Goal: Task Accomplishment & Management: Manage account settings

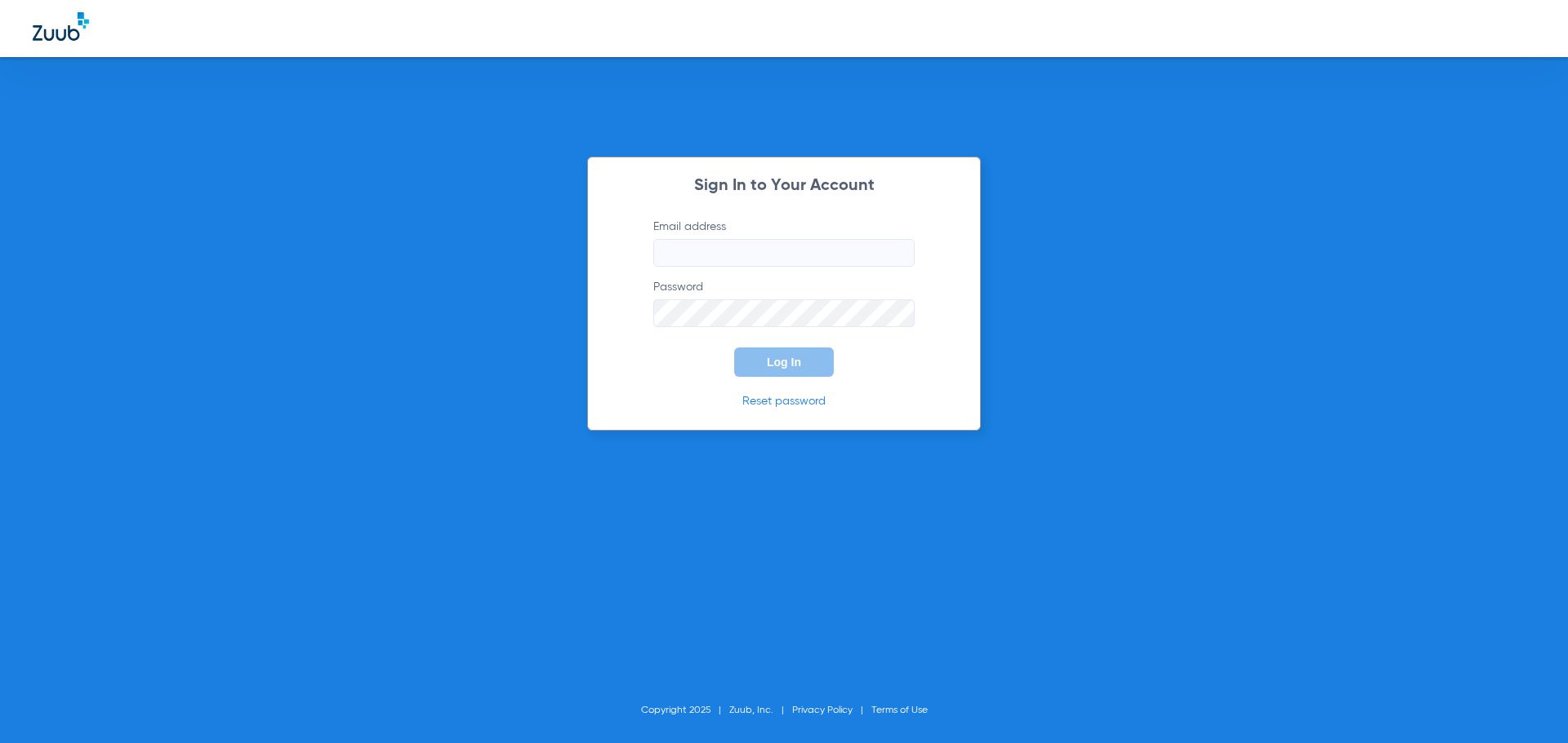
type input "[EMAIL_ADDRESS][DOMAIN_NAME]"
drag, startPoint x: 0, startPoint y: 0, endPoint x: 787, endPoint y: 372, distance: 870.5
click at [787, 372] on button "Log In" at bounding box center [784, 362] width 100 height 29
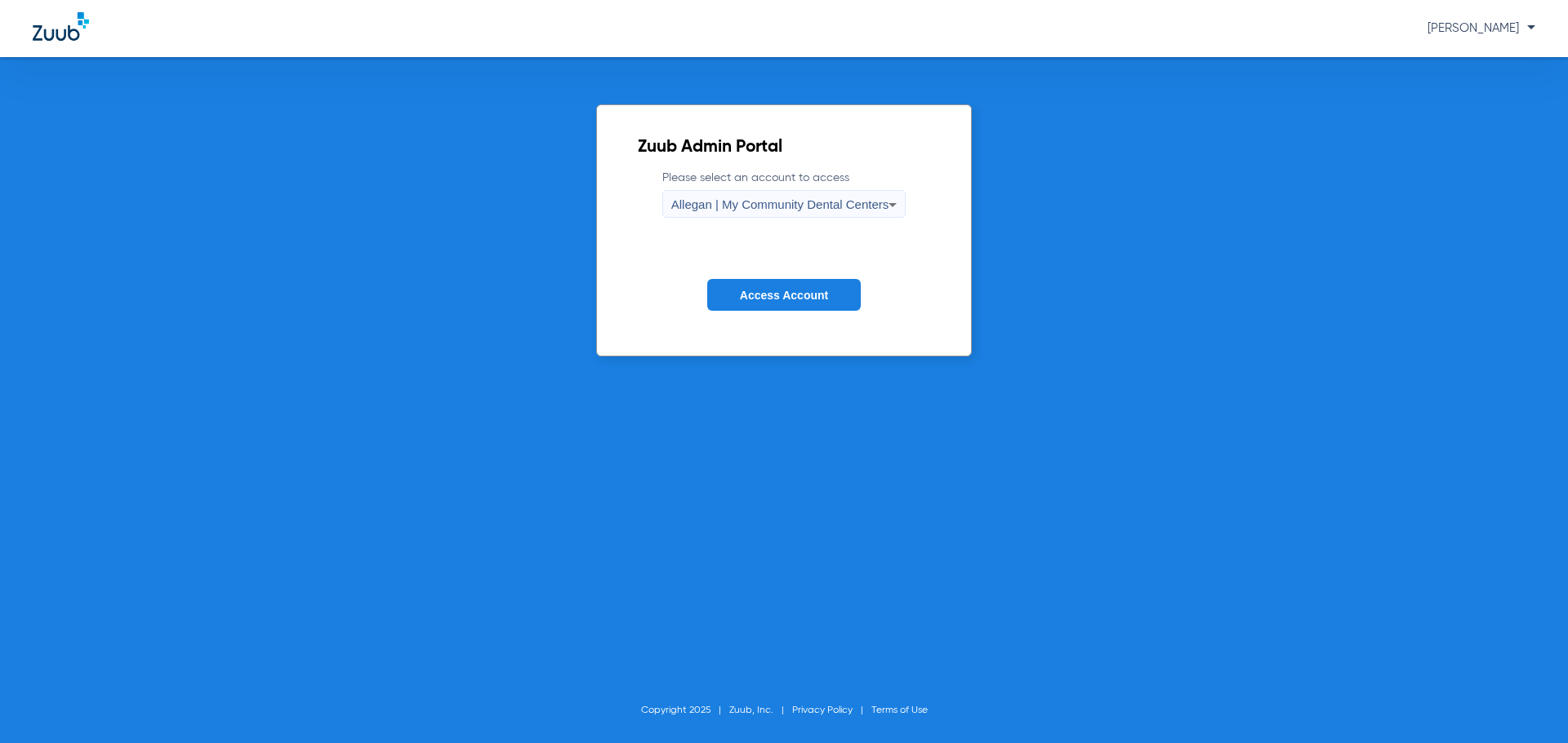
click at [742, 205] on span "Allegan | My Community Dental Centers" at bounding box center [779, 204] width 218 height 14
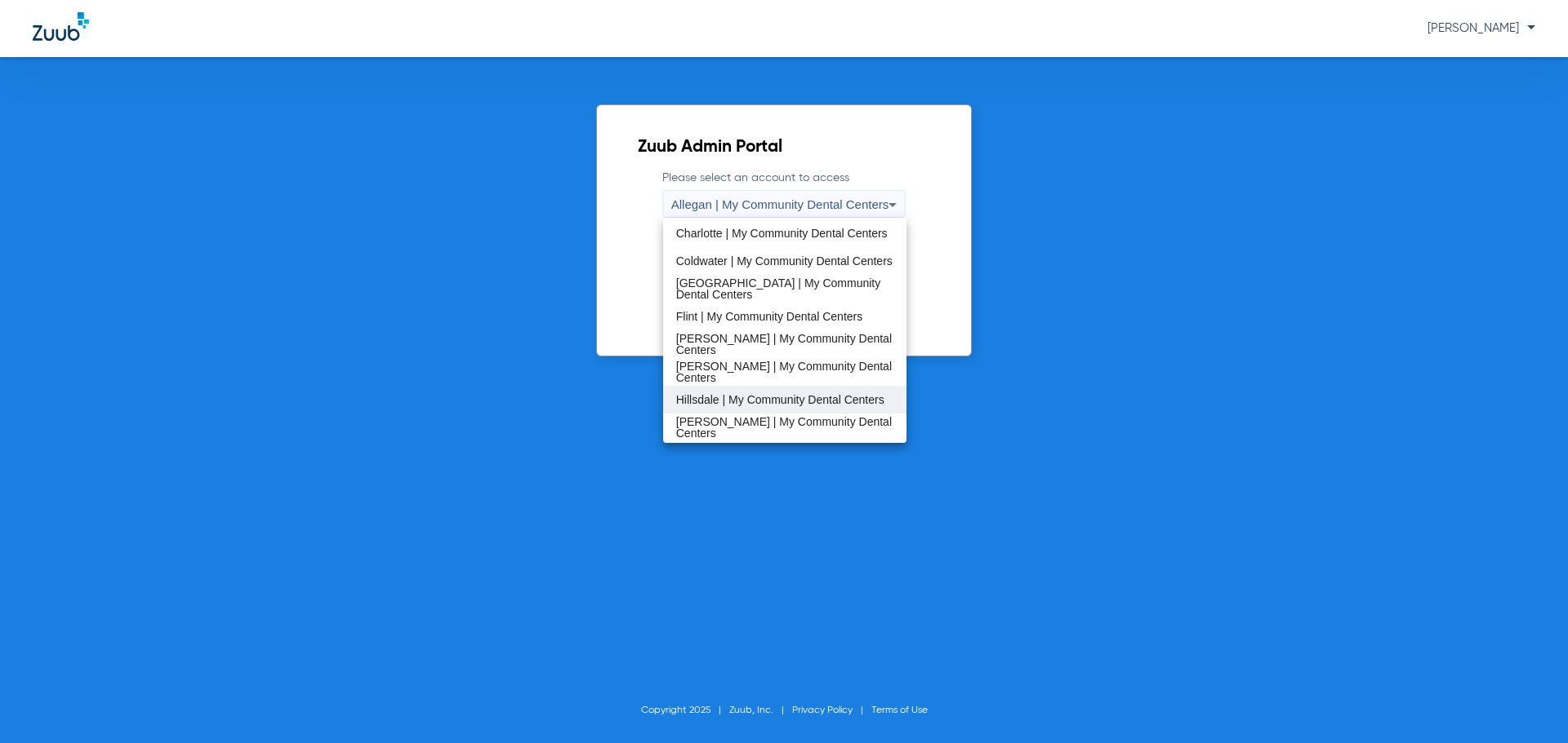
scroll to position [245, 0]
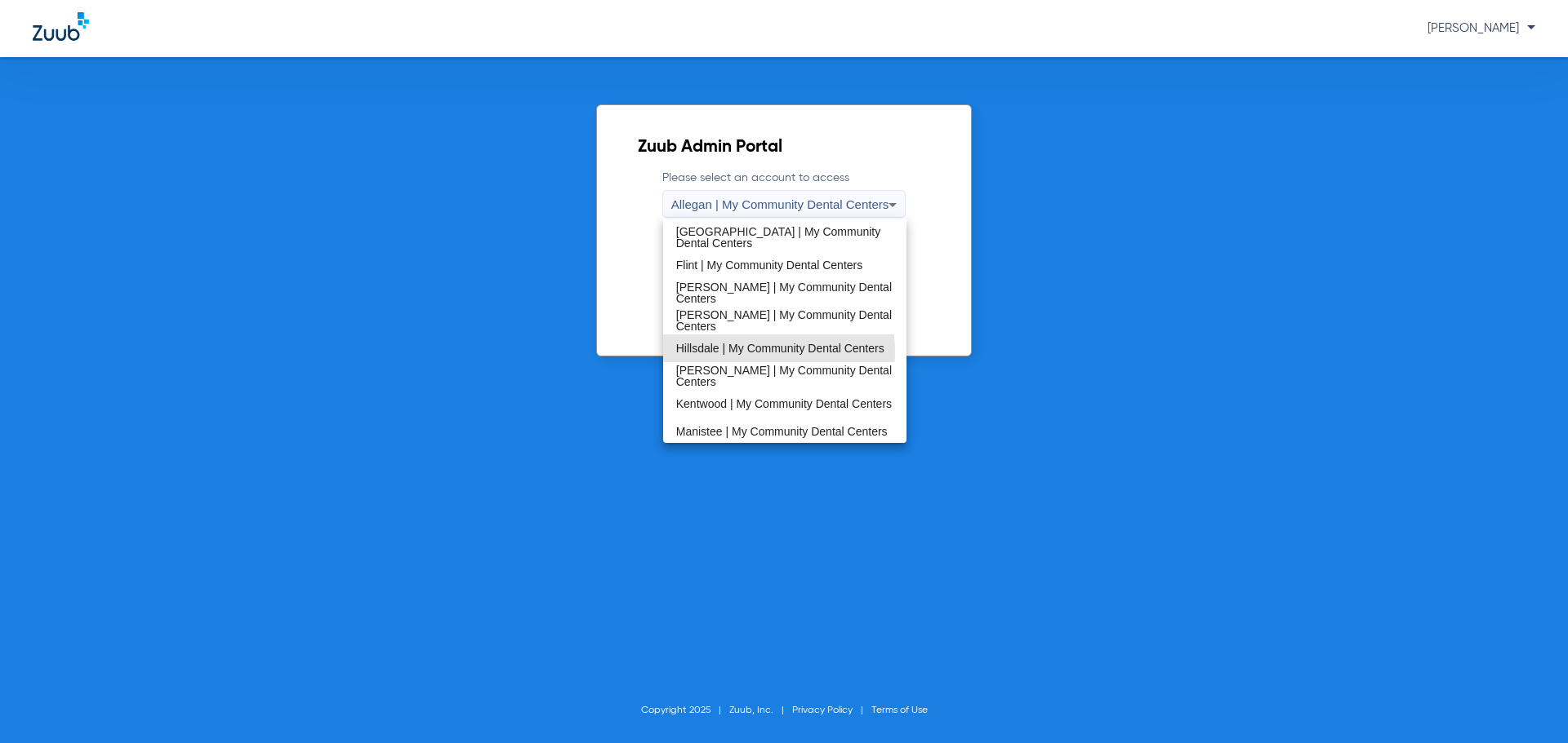
click at [729, 351] on span "Hillsdale | My Community Dental Centers" at bounding box center [780, 348] width 209 height 11
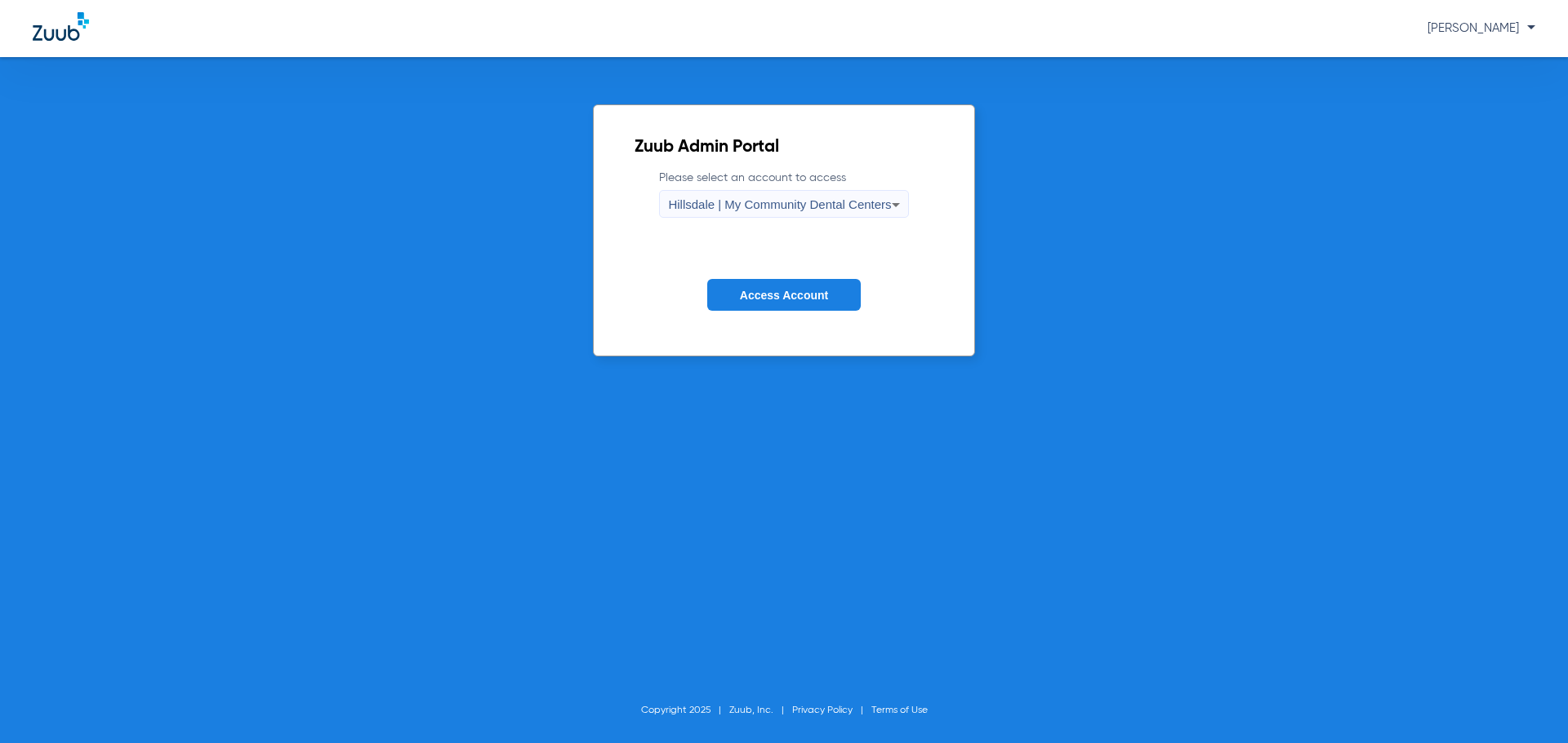
click at [768, 305] on button "Access Account" at bounding box center [783, 295] width 154 height 32
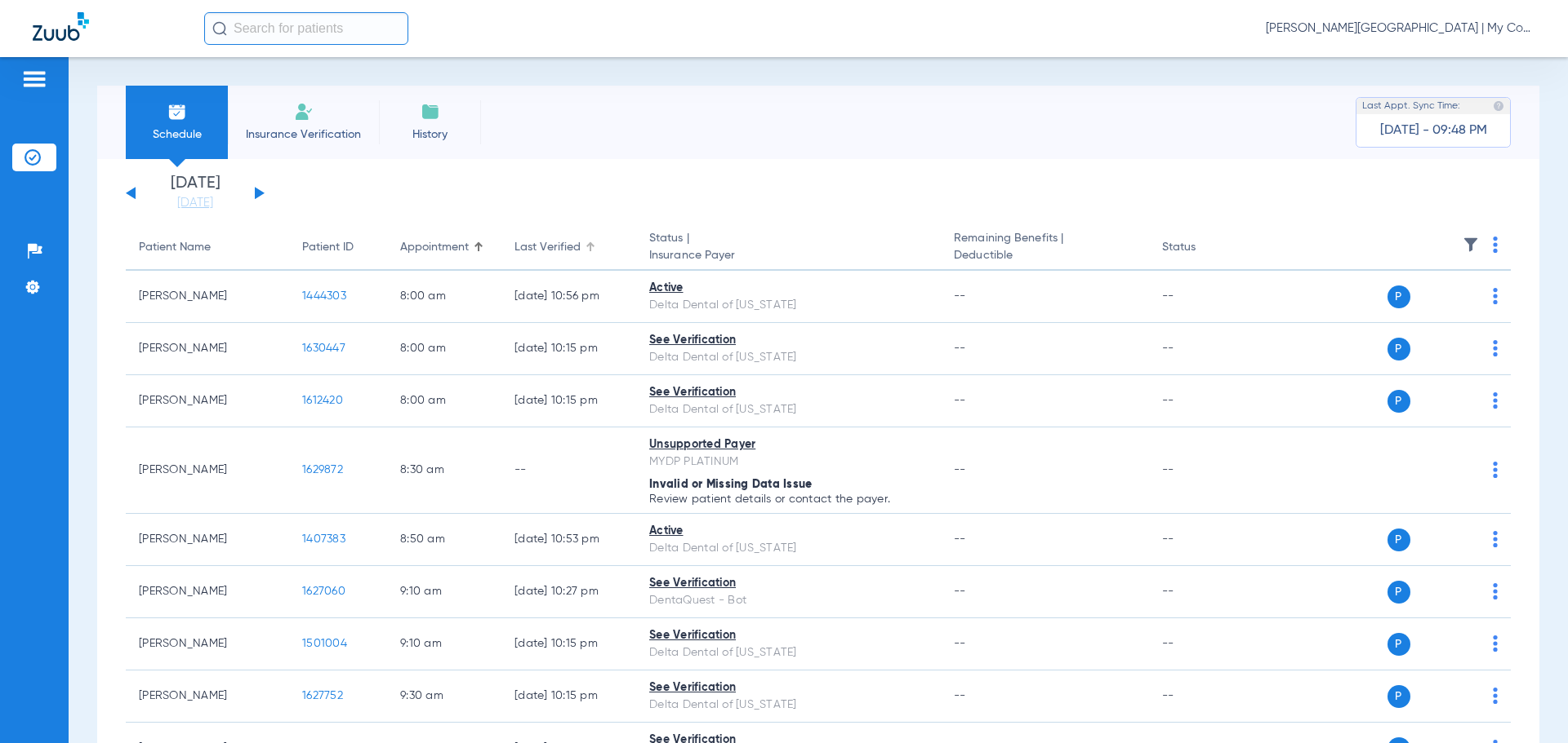
click at [587, 247] on div at bounding box center [590, 247] width 9 height 9
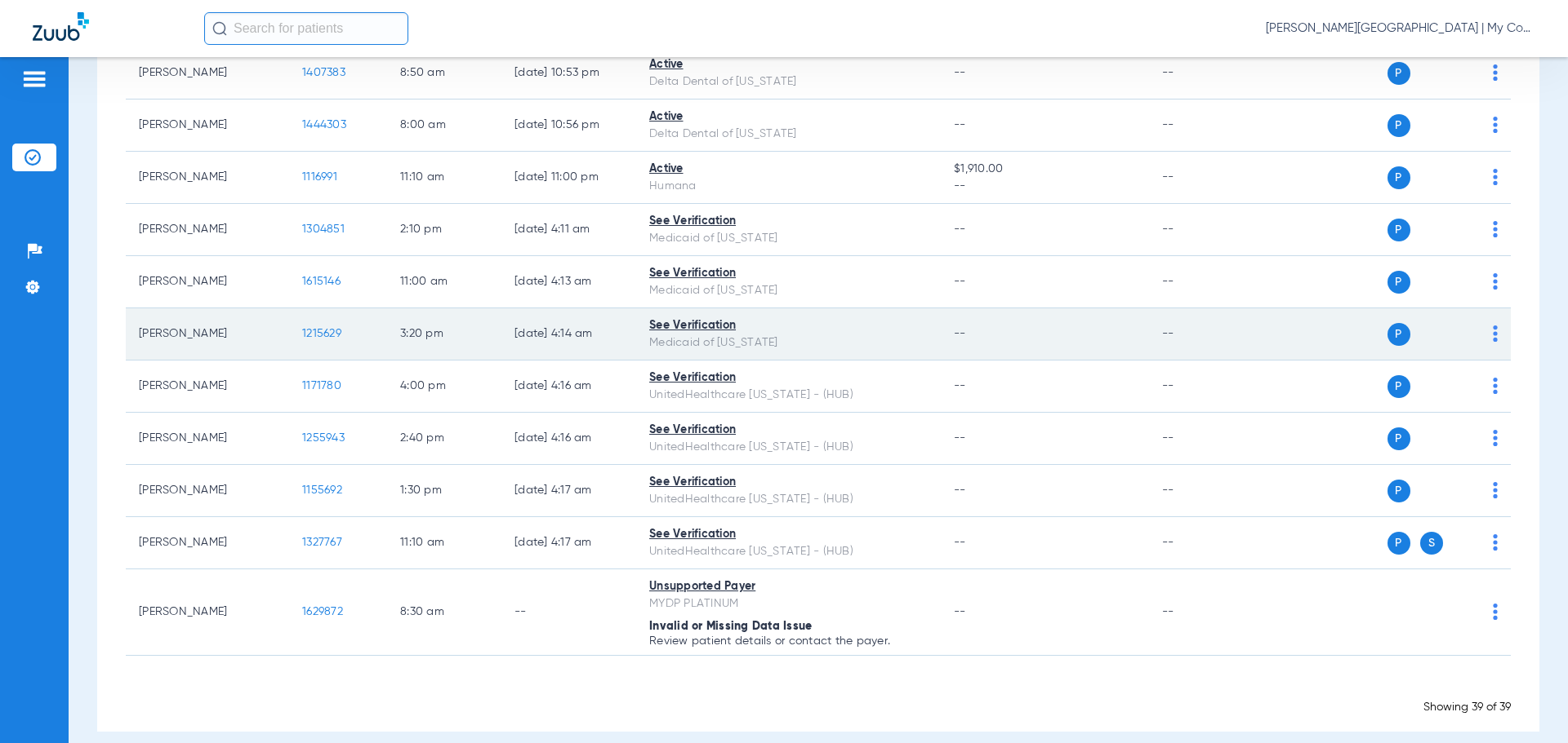
scroll to position [1703, 0]
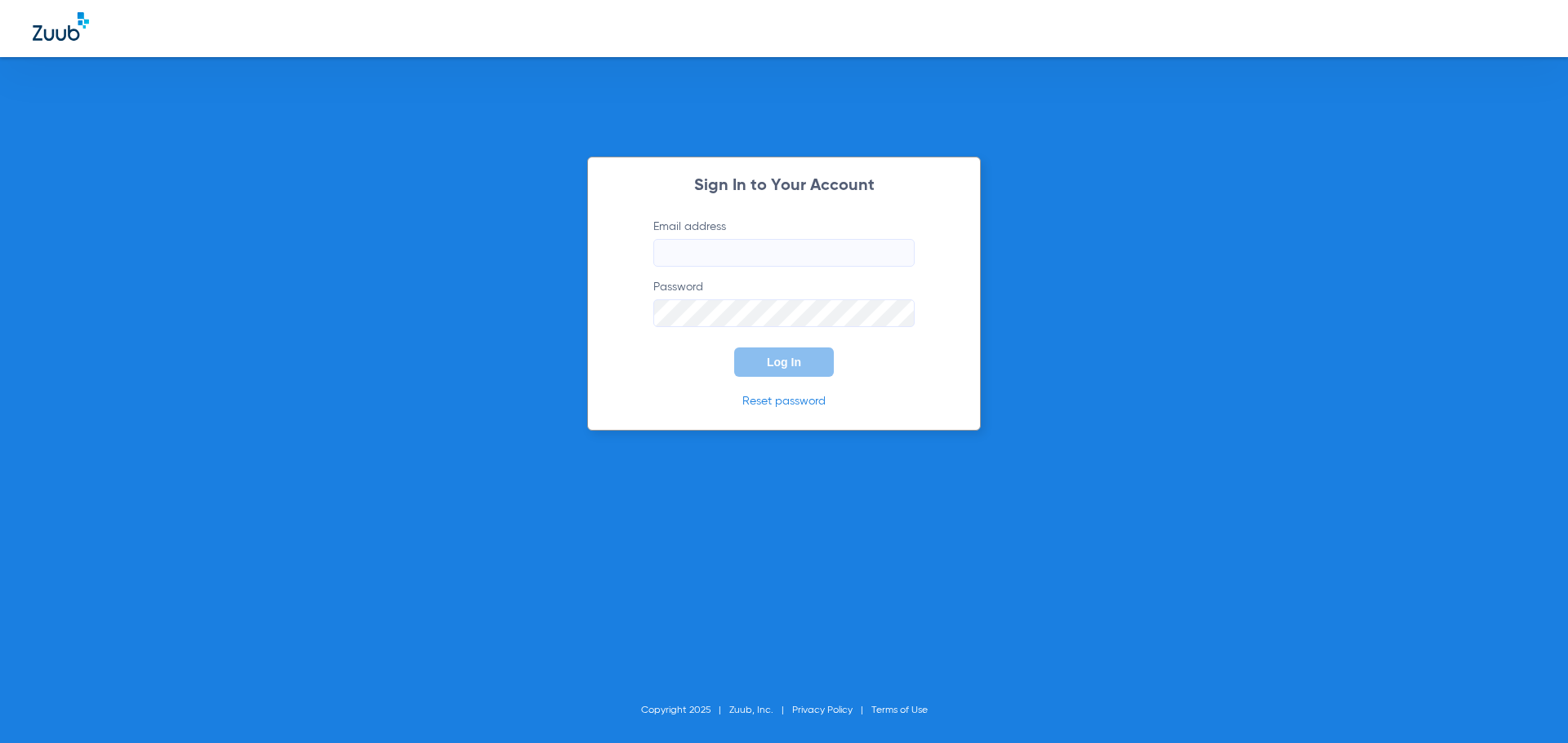
type input "[EMAIL_ADDRESS][DOMAIN_NAME]"
drag, startPoint x: 826, startPoint y: 364, endPoint x: 816, endPoint y: 367, distance: 10.4
click at [823, 364] on button "Log In" at bounding box center [784, 362] width 100 height 29
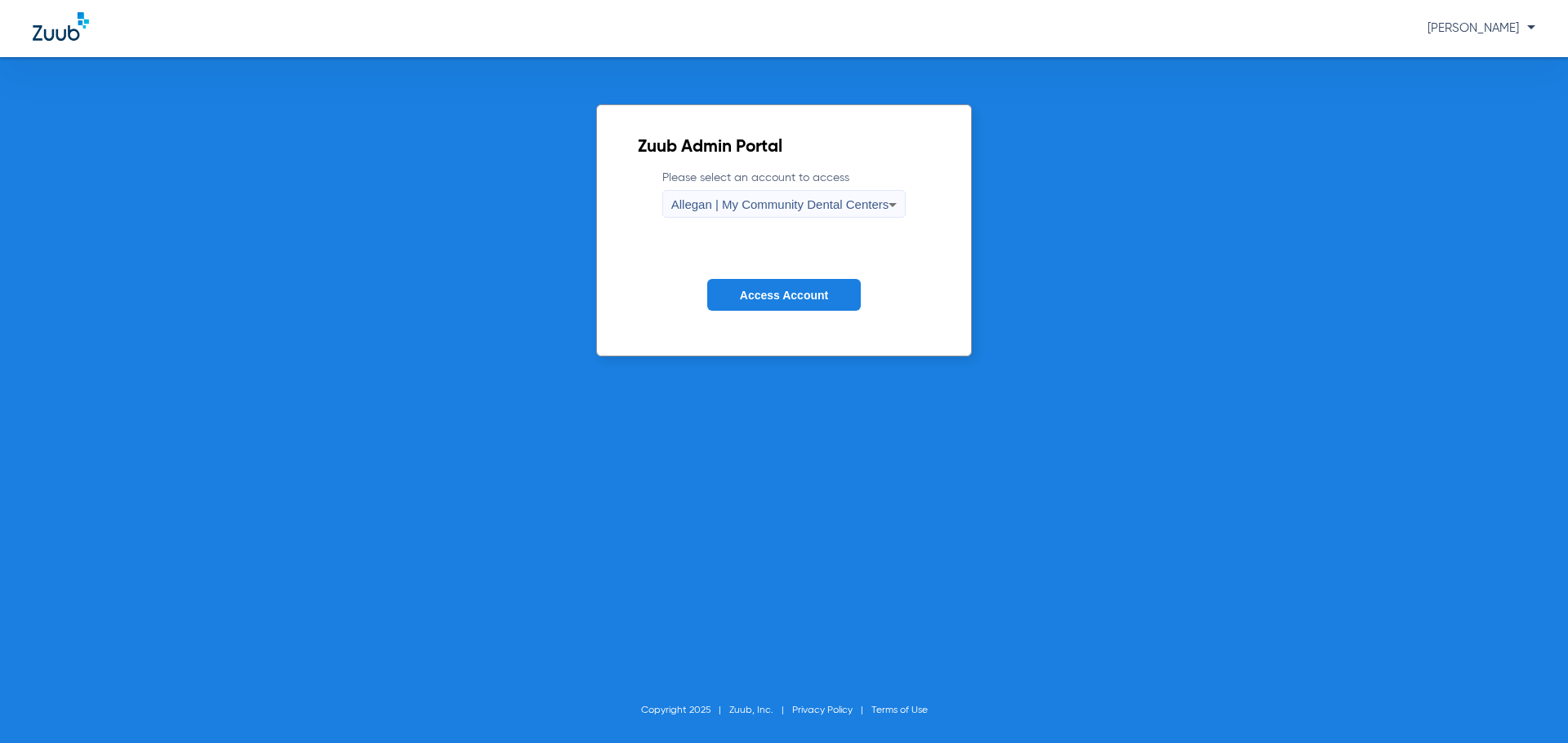
drag, startPoint x: 782, startPoint y: 294, endPoint x: 779, endPoint y: 317, distance: 23.2
click at [782, 293] on span "Access Account" at bounding box center [783, 295] width 88 height 13
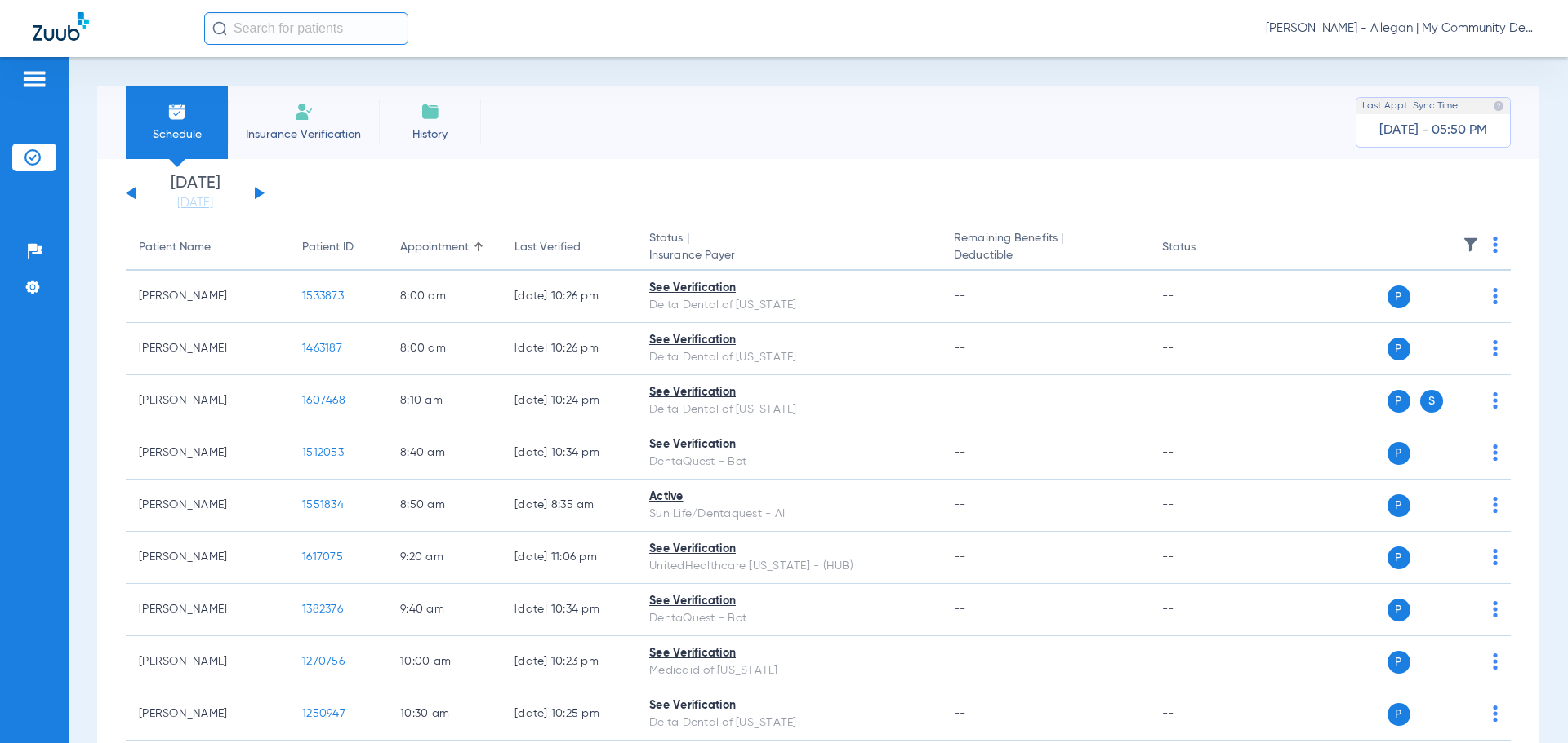
click at [1406, 22] on span "Dafne Castro - Allegan | My Community Dental Centers" at bounding box center [1400, 28] width 270 height 16
click at [1459, 58] on span "Account Selection" at bounding box center [1474, 58] width 92 height 11
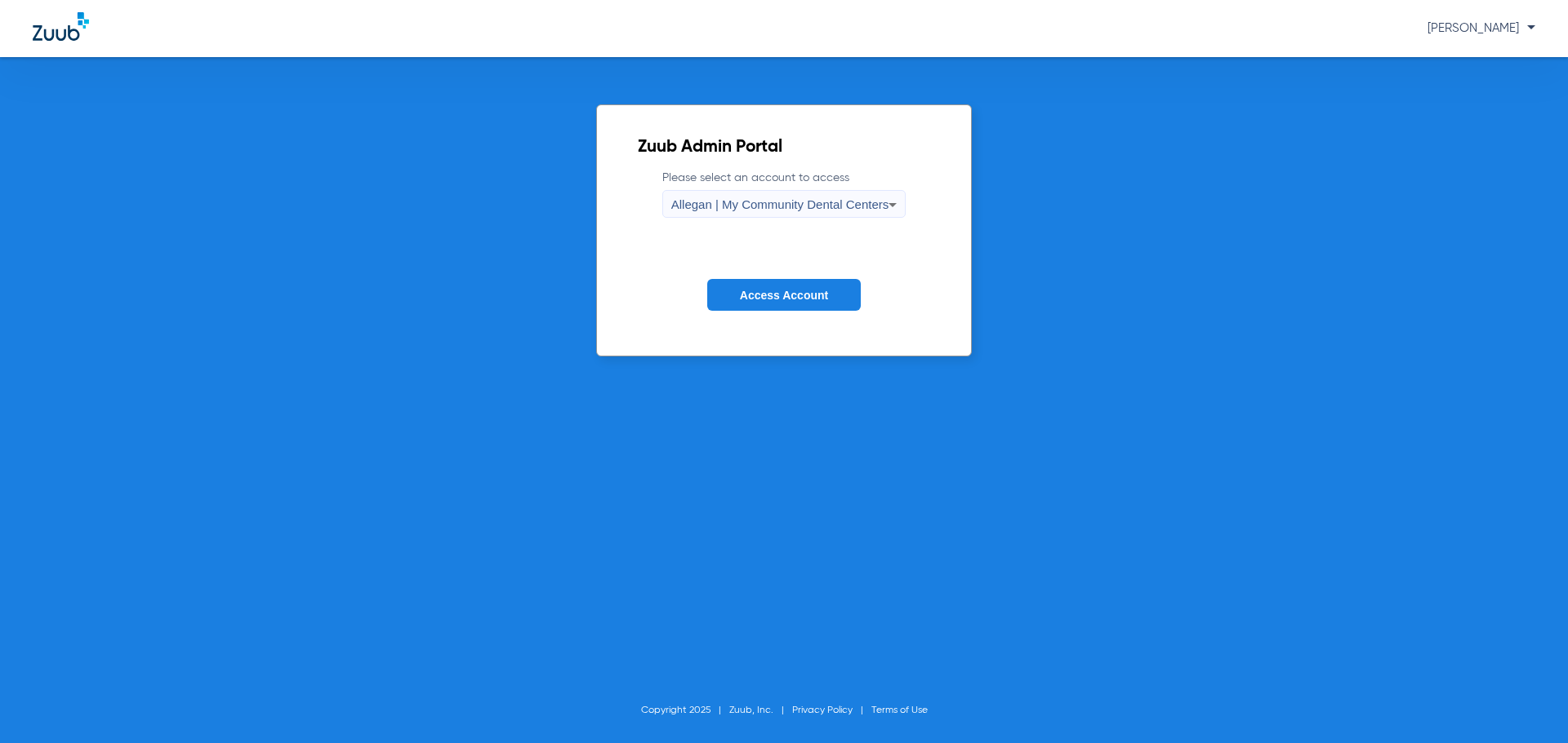
click at [856, 206] on span "Allegan | My Community Dental Centers" at bounding box center [779, 204] width 218 height 14
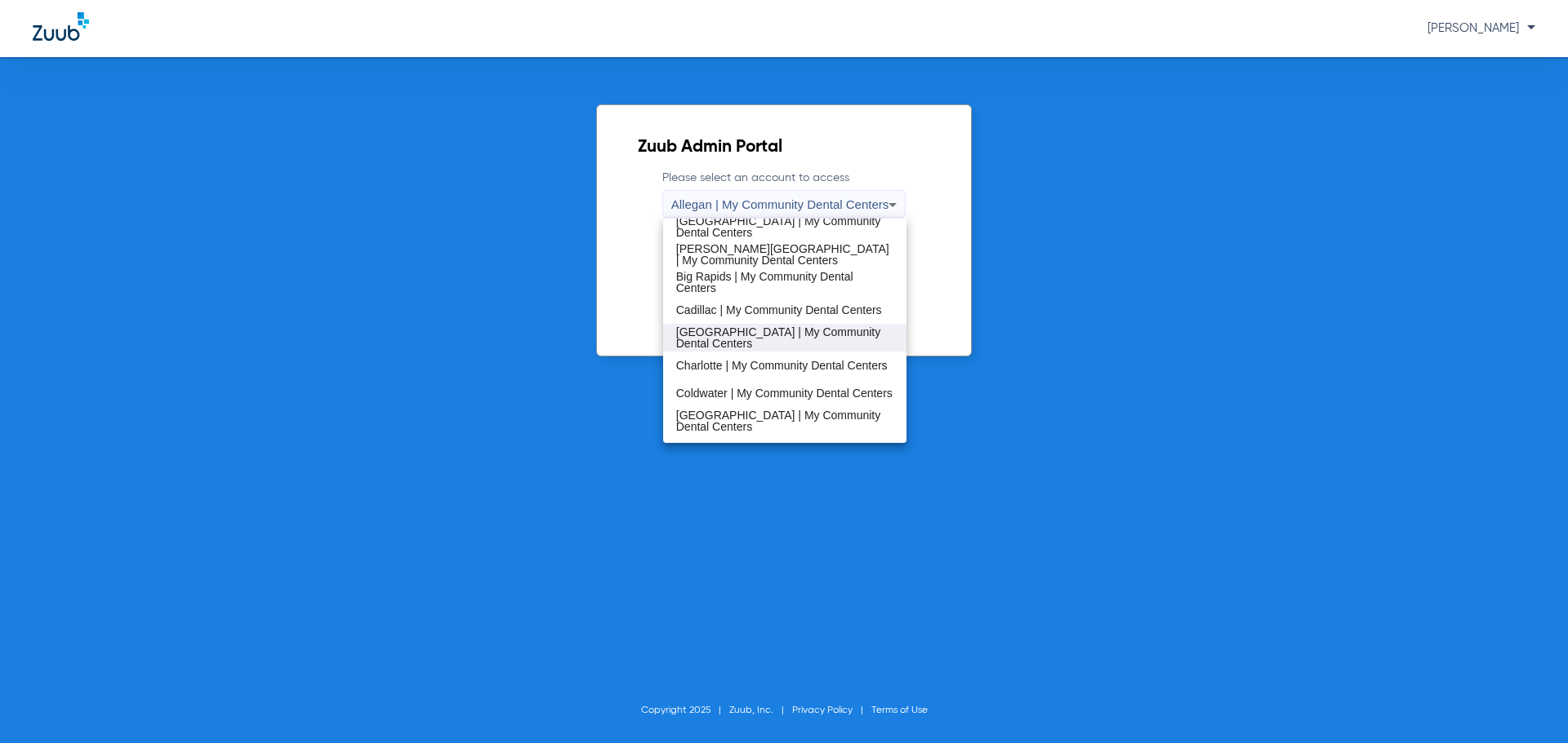
scroll to position [245, 0]
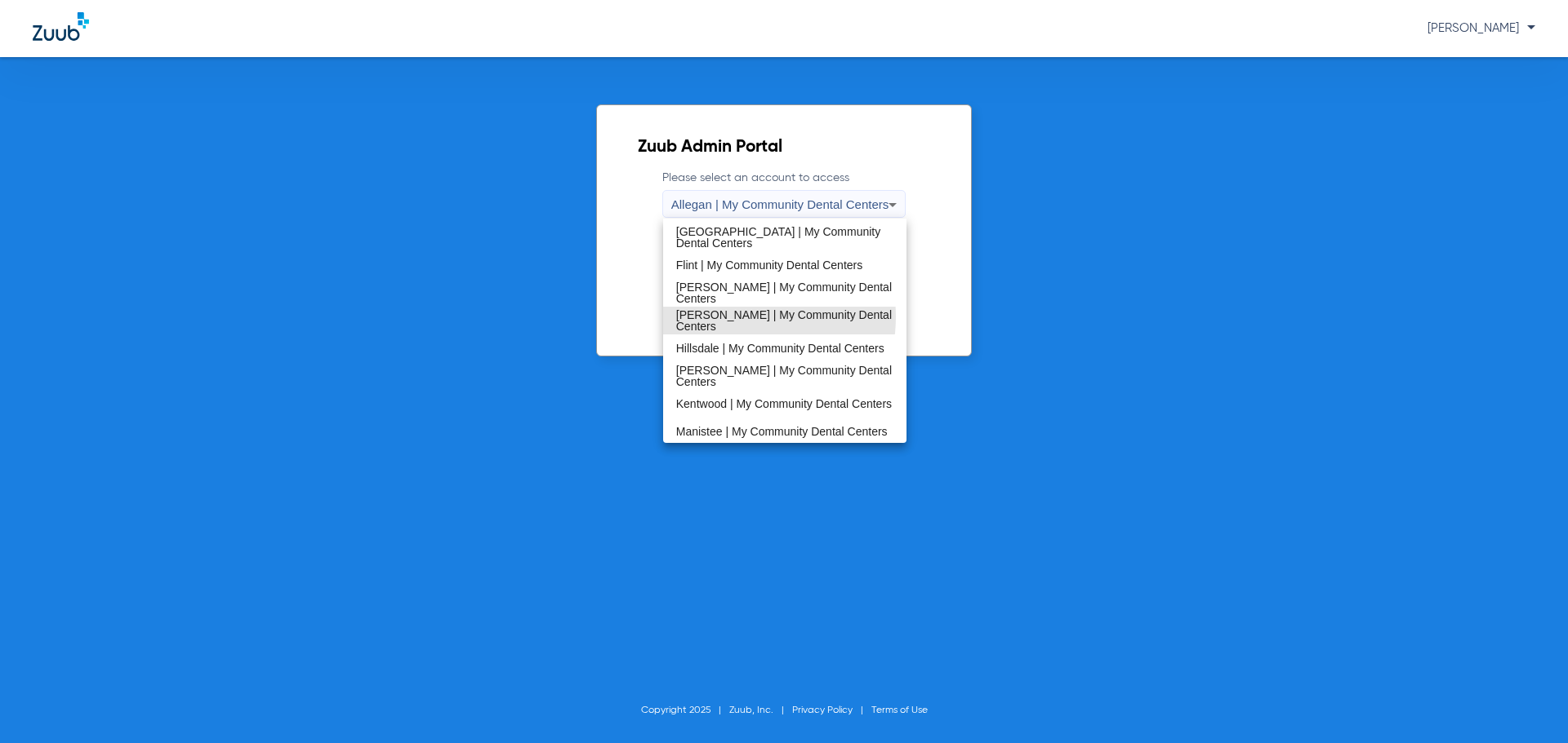
click at [726, 317] on span "[PERSON_NAME] | My Community Dental Centers" at bounding box center [785, 321] width 218 height 23
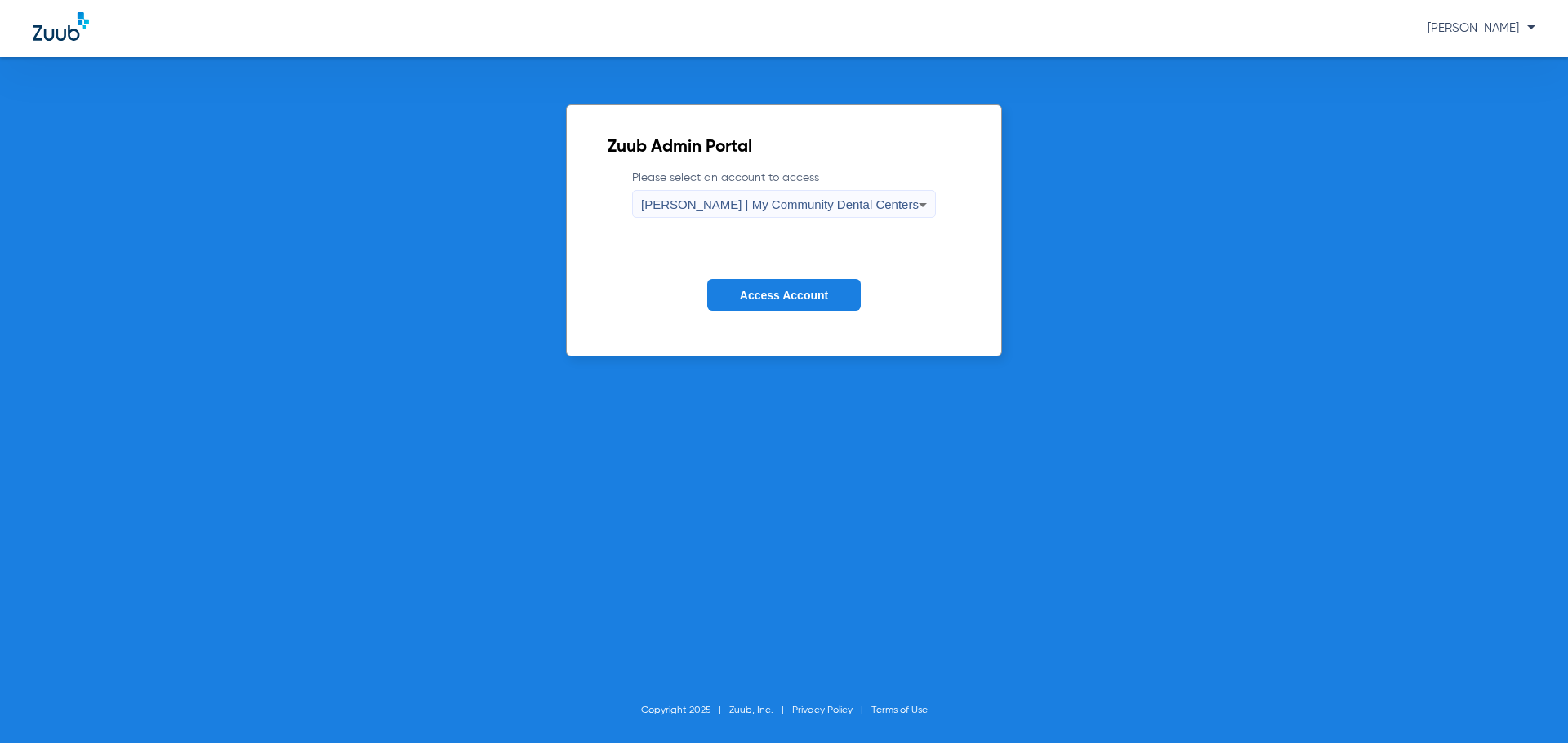
click at [742, 291] on span "Access Account" at bounding box center [783, 295] width 88 height 13
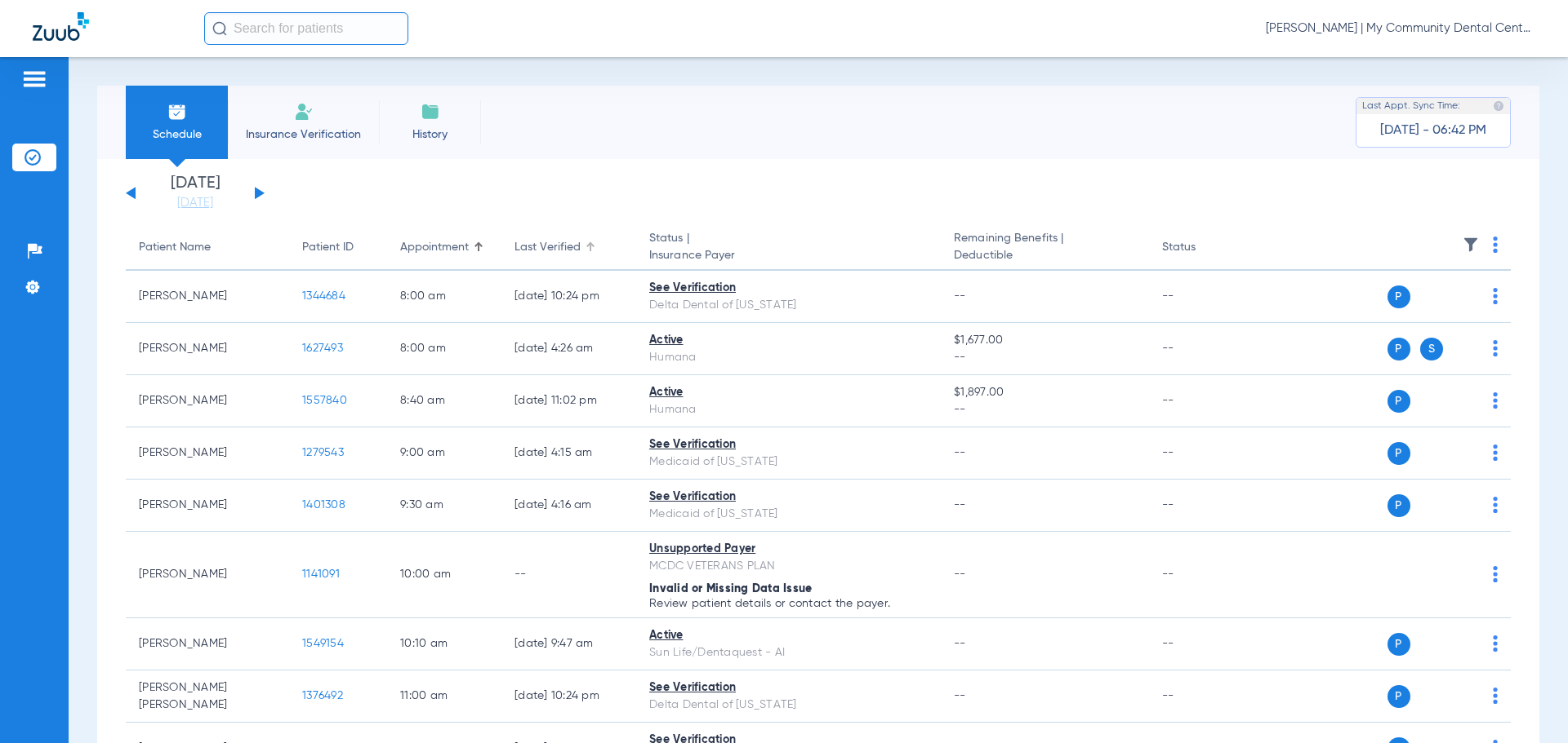
click at [589, 245] on div at bounding box center [588, 244] width 5 height 5
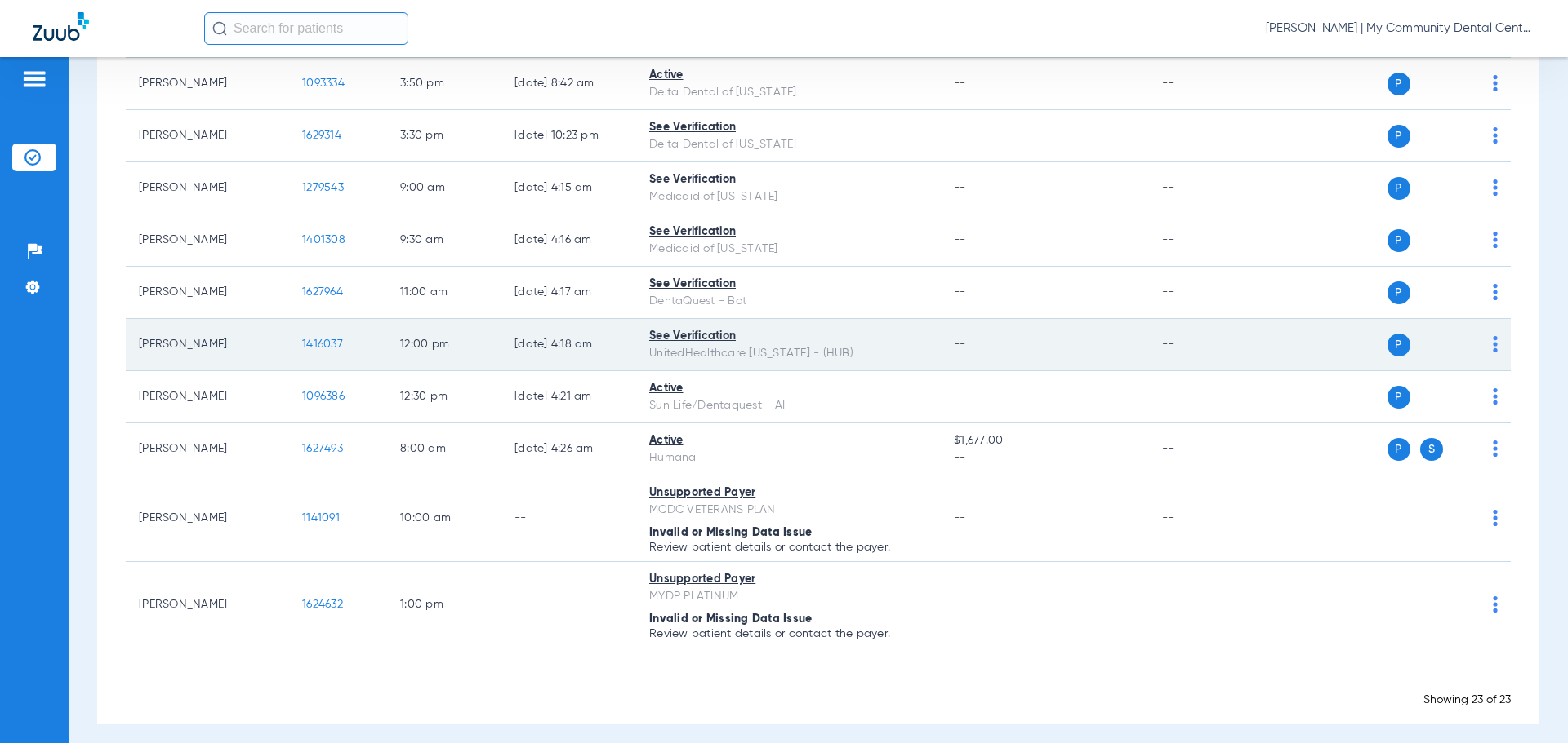
scroll to position [993, 0]
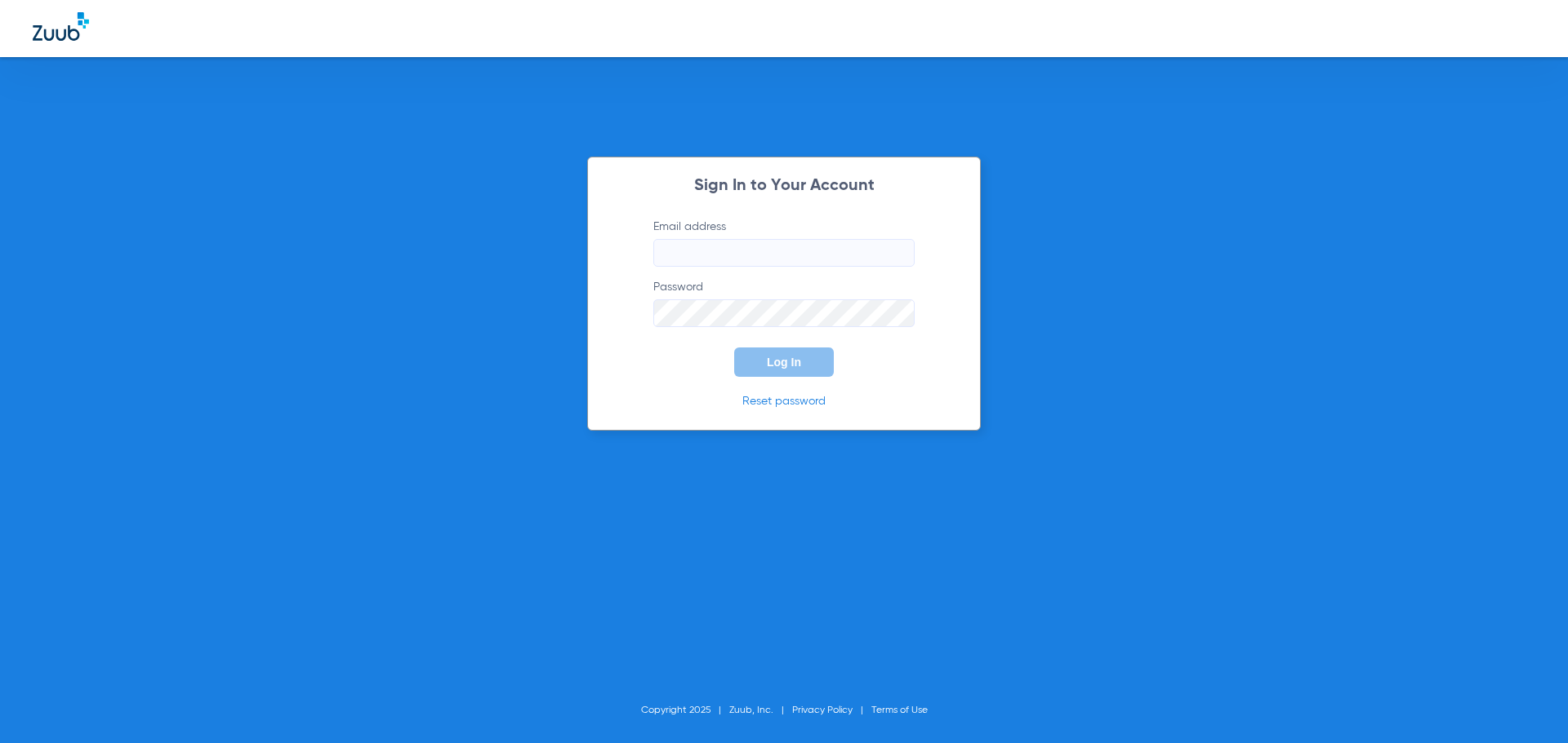
type input "[EMAIL_ADDRESS][DOMAIN_NAME]"
click at [767, 369] on button "Log In" at bounding box center [784, 362] width 100 height 29
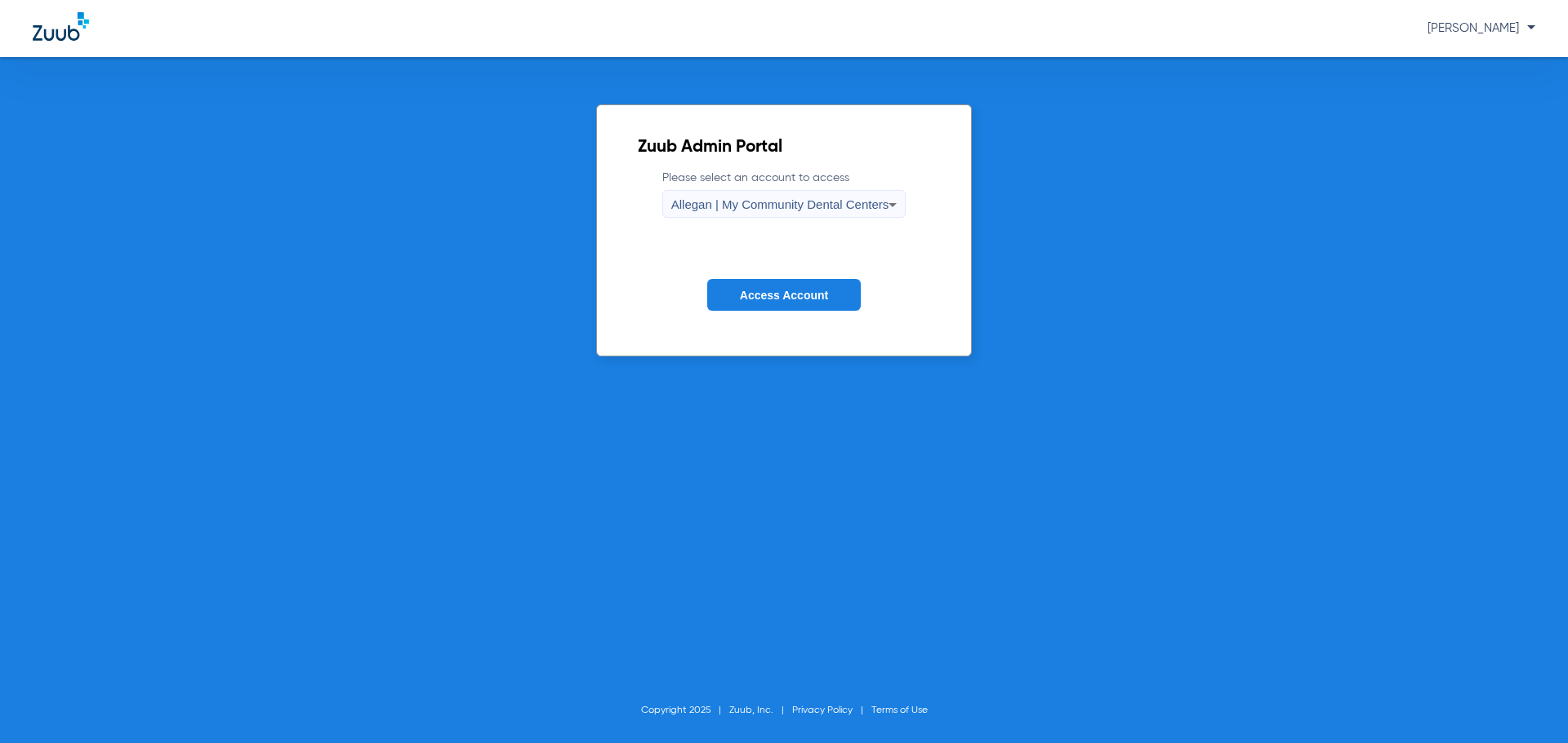
click at [709, 204] on span "Allegan | My Community Dental Centers" at bounding box center [779, 204] width 218 height 14
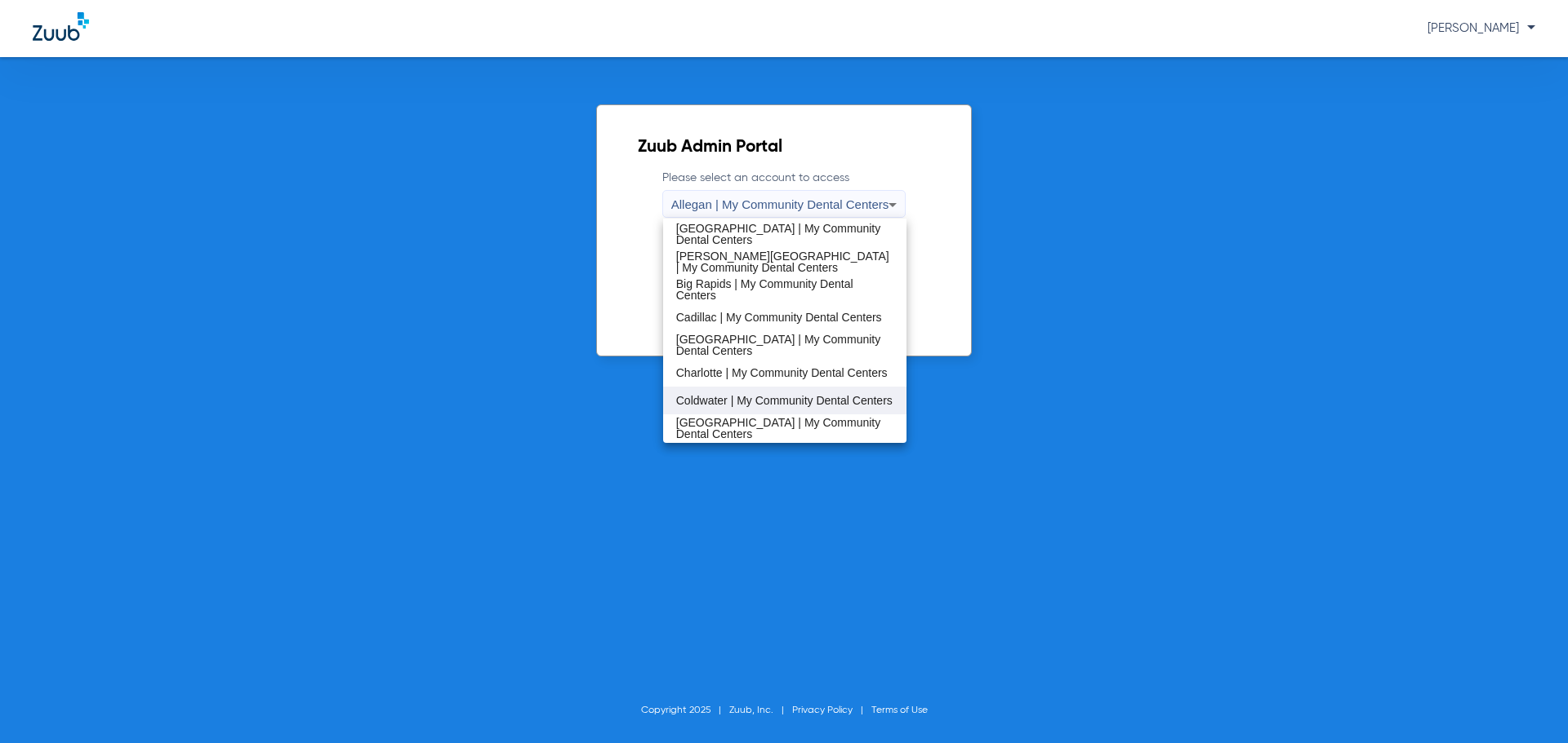
scroll to position [82, 0]
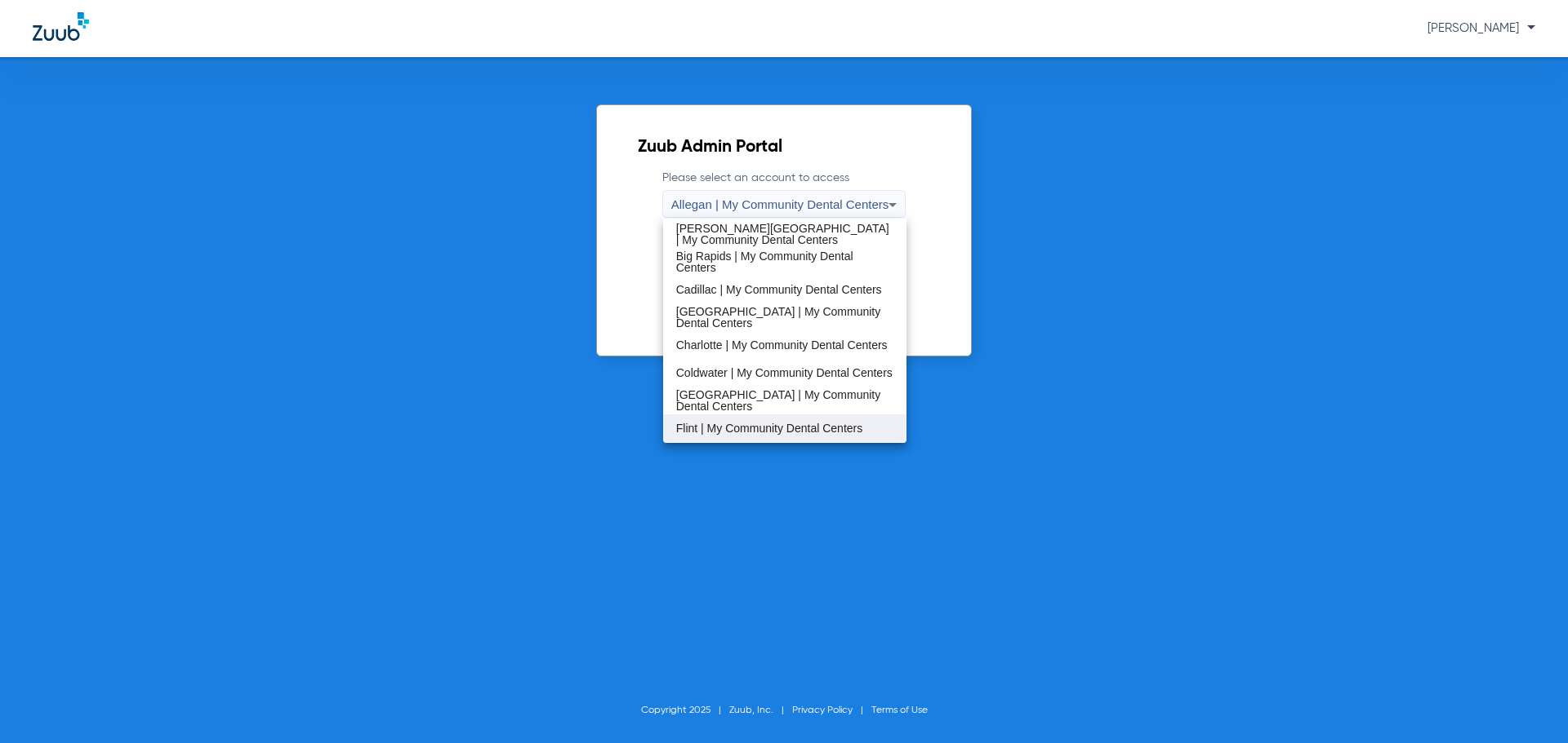
click at [725, 428] on span "Flint | My Community Dental Centers" at bounding box center [769, 428] width 186 height 11
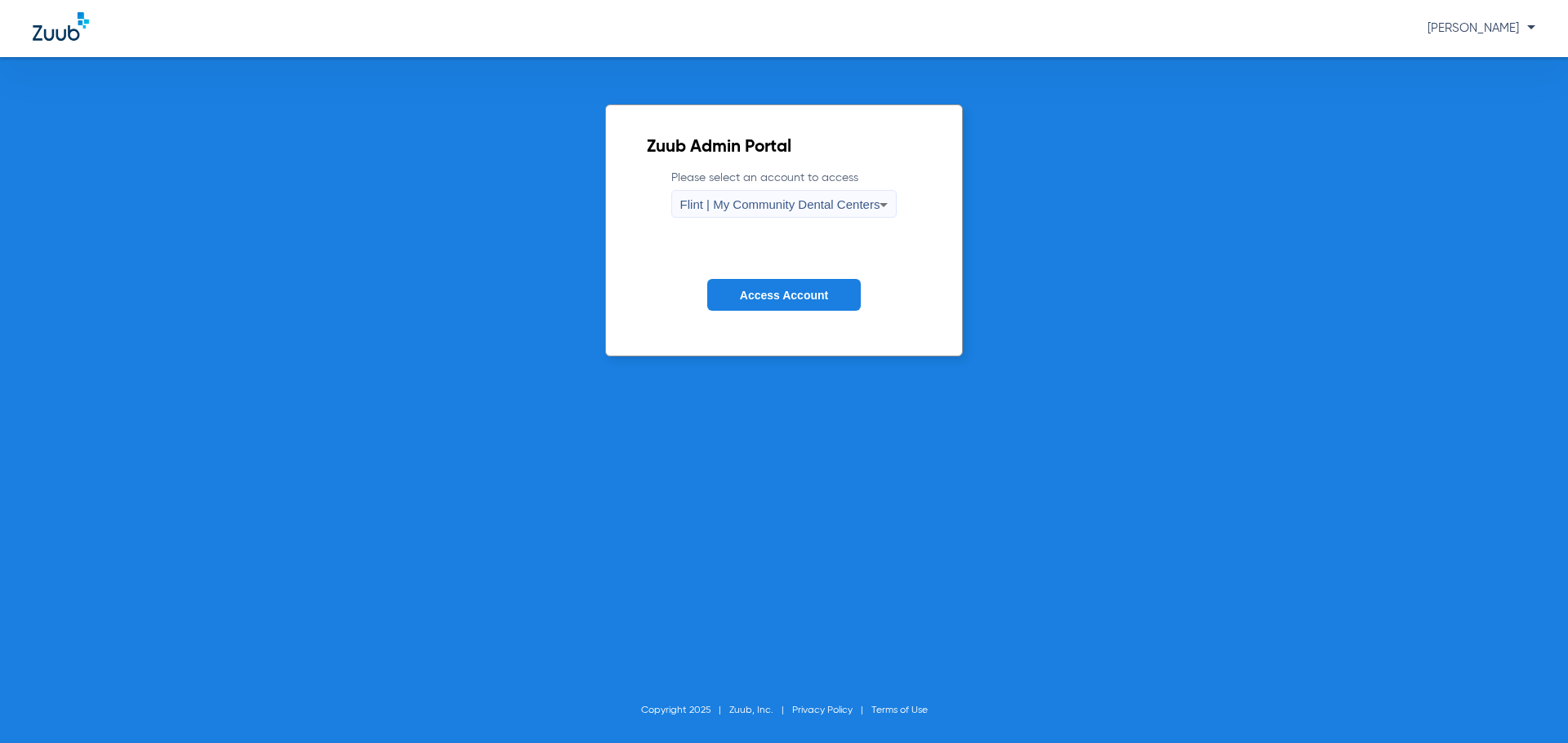
drag, startPoint x: 700, startPoint y: 270, endPoint x: 710, endPoint y: 274, distance: 10.8
click at [702, 270] on form "Please select an account to access Flint | My Community Dental Centers Access A…" at bounding box center [784, 253] width 275 height 166
click at [735, 294] on button "Access Account" at bounding box center [783, 295] width 154 height 32
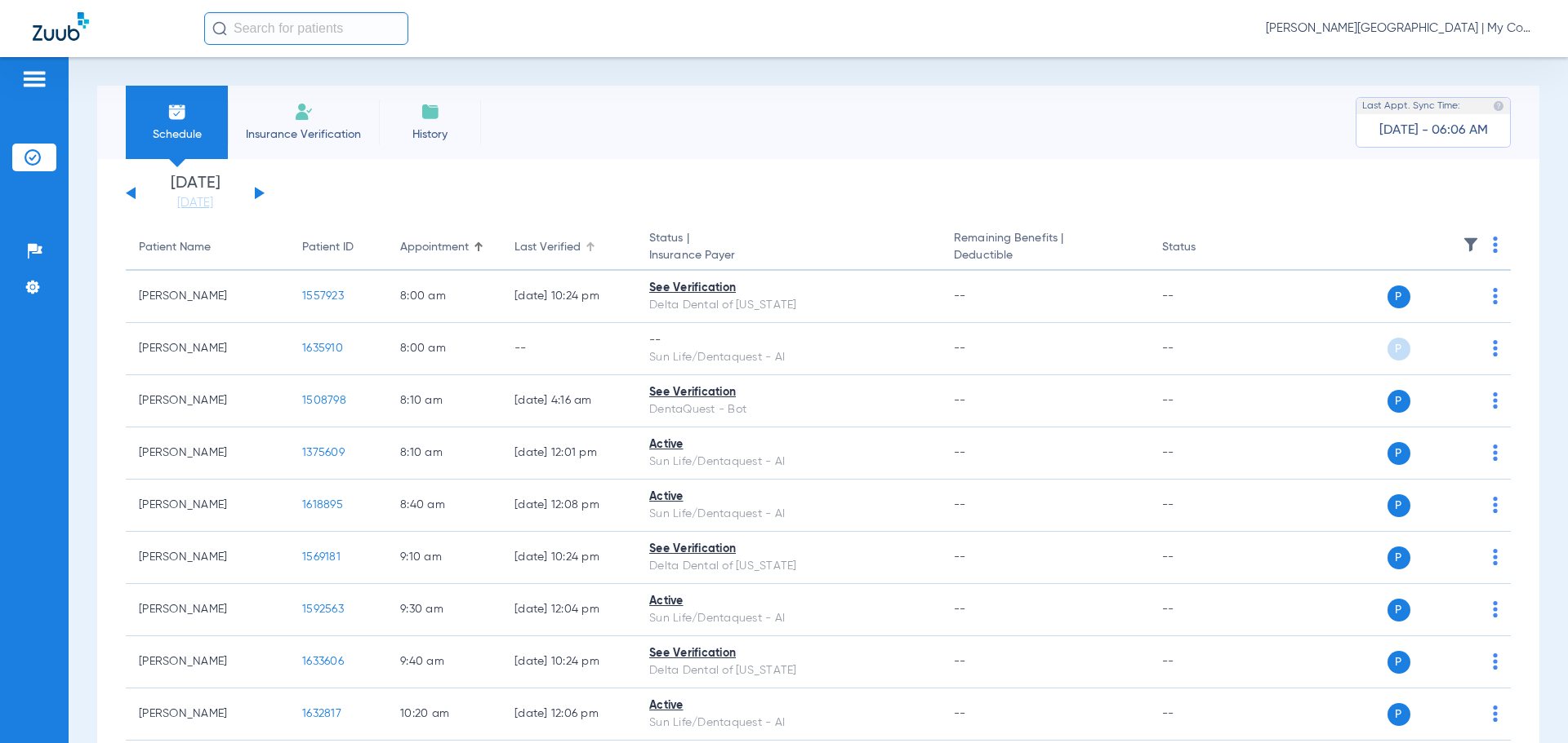
click at [590, 250] on div at bounding box center [591, 247] width 2 height 8
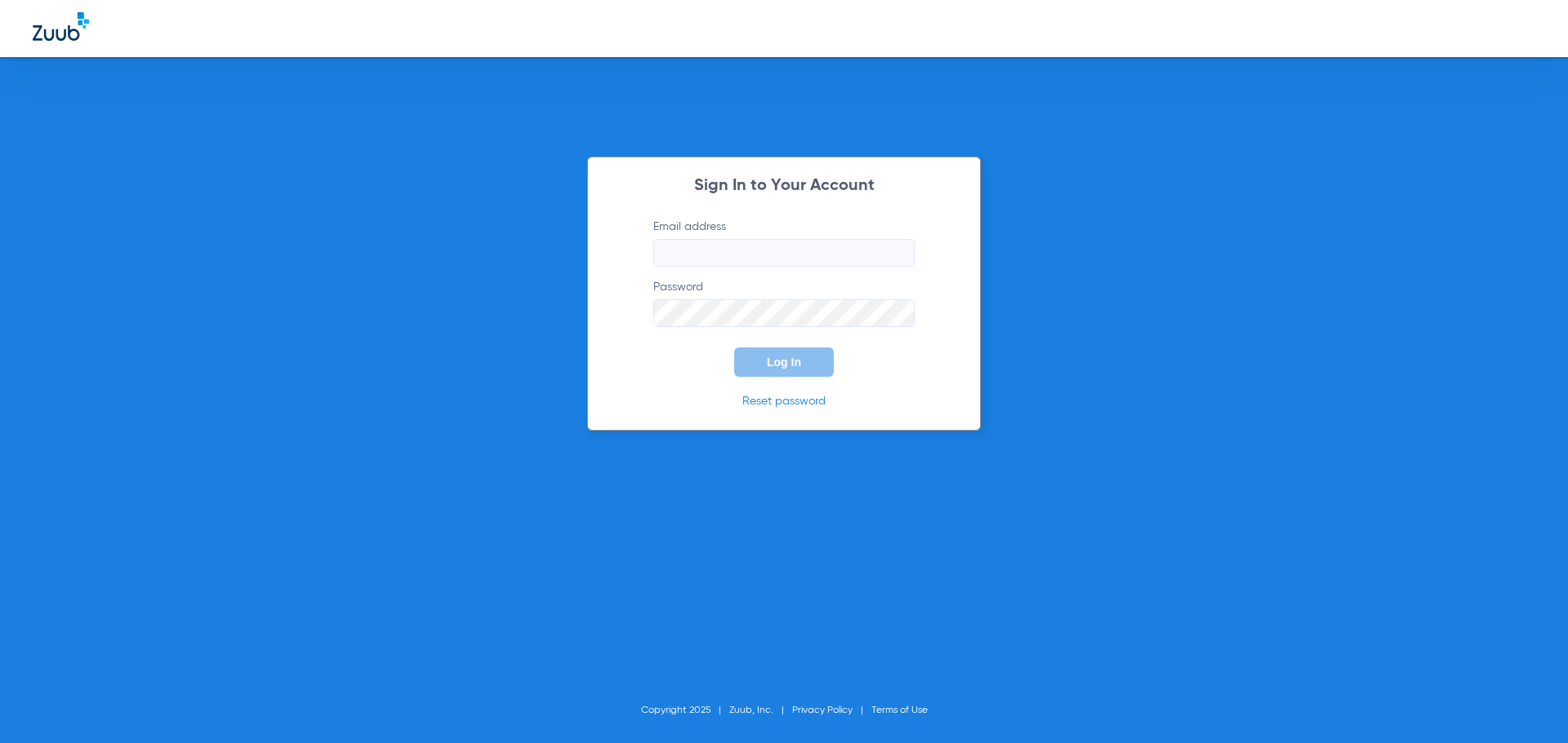
type input "[EMAIL_ADDRESS][DOMAIN_NAME]"
drag, startPoint x: 774, startPoint y: 347, endPoint x: 765, endPoint y: 341, distance: 10.8
click at [768, 342] on form "Email address dcastro@mydental.org Password Log In" at bounding box center [783, 298] width 310 height 158
click at [766, 367] on button "Log In" at bounding box center [784, 362] width 100 height 29
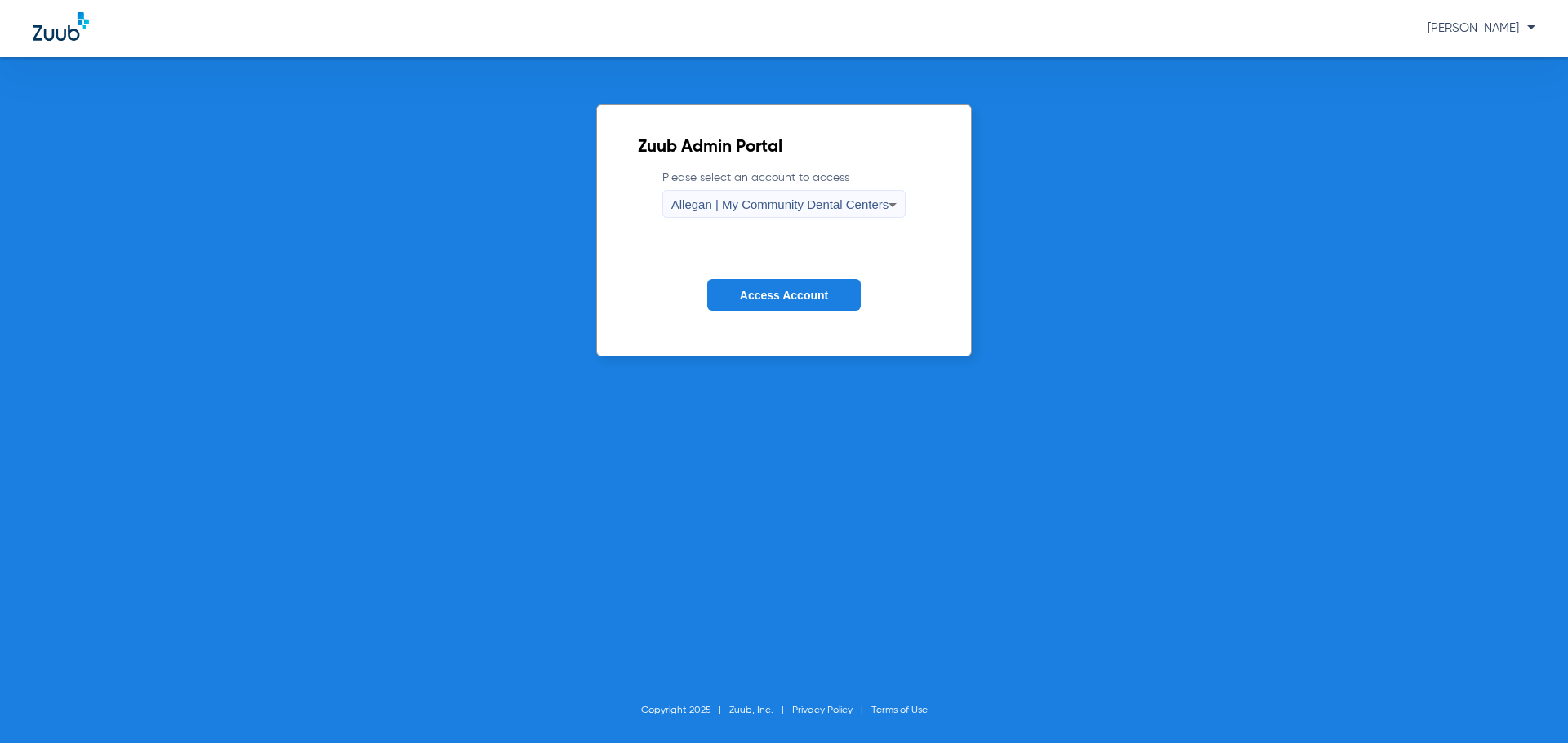
click at [726, 199] on span "Allegan | My Community Dental Centers" at bounding box center [779, 204] width 218 height 14
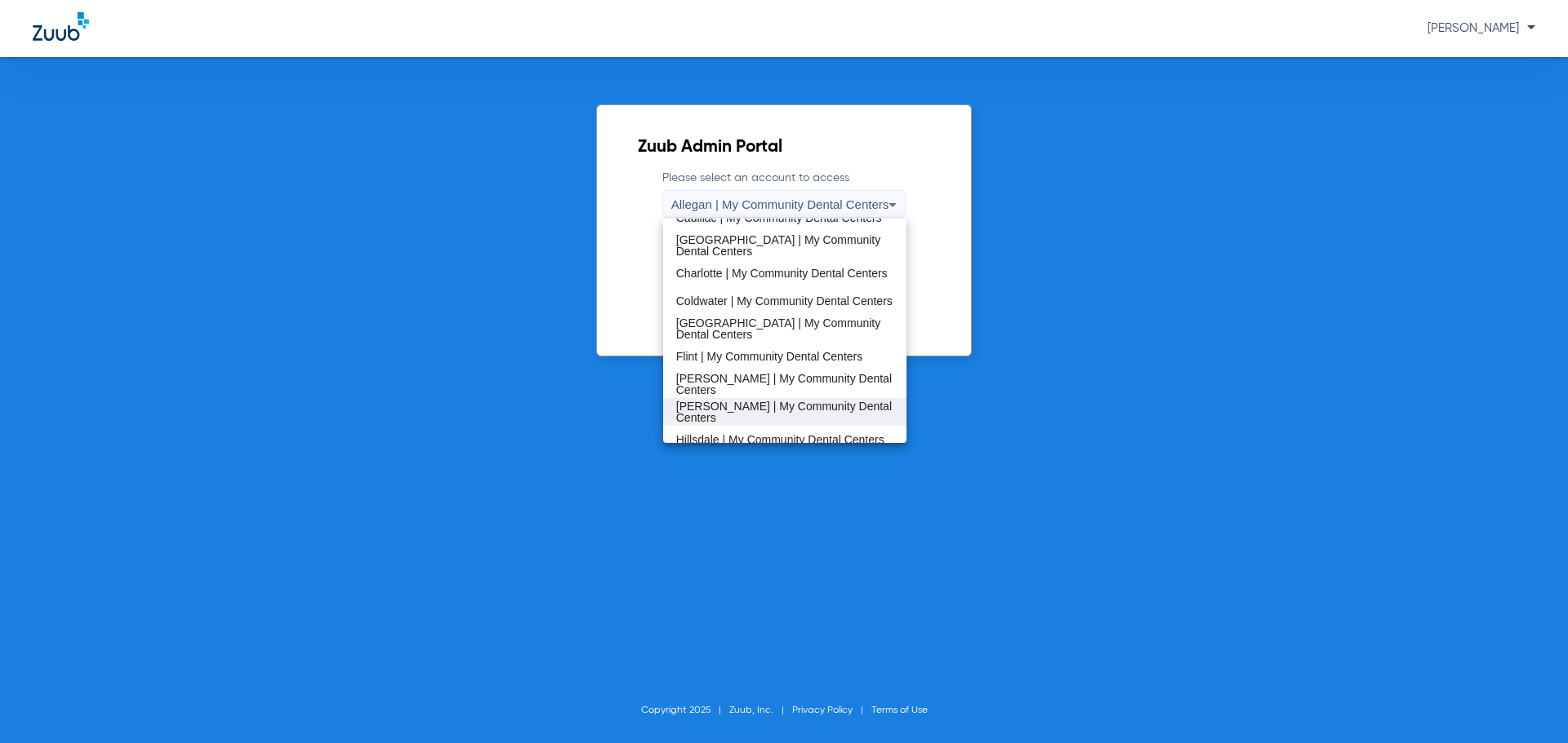
scroll to position [163, 0]
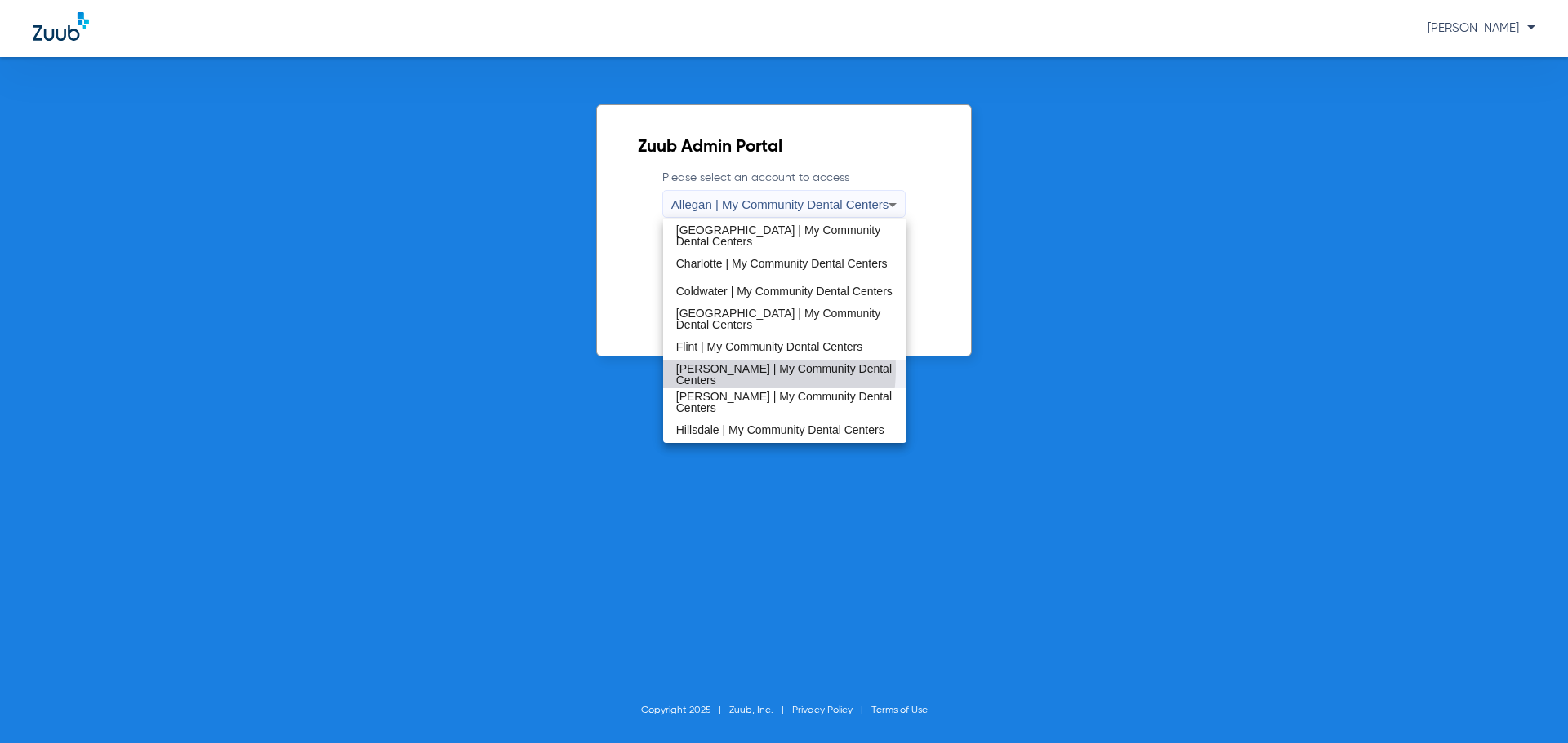
click at [716, 369] on span "[PERSON_NAME] | My Community Dental Centers" at bounding box center [785, 374] width 218 height 23
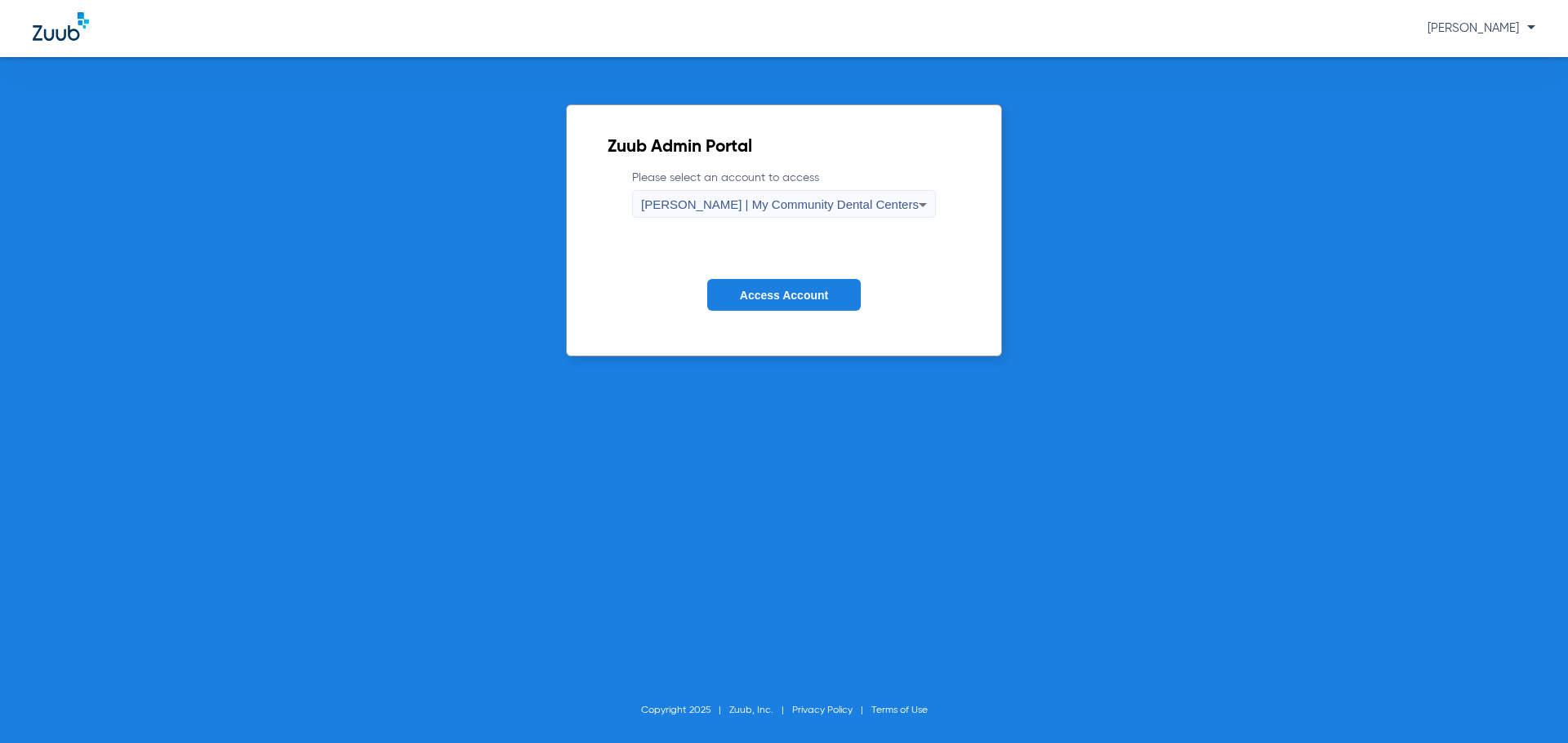
click at [728, 311] on form "Please select an account to access Harrison | My Community Dental Centers Acces…" at bounding box center [784, 253] width 353 height 166
click at [728, 291] on button "Access Account" at bounding box center [783, 295] width 154 height 32
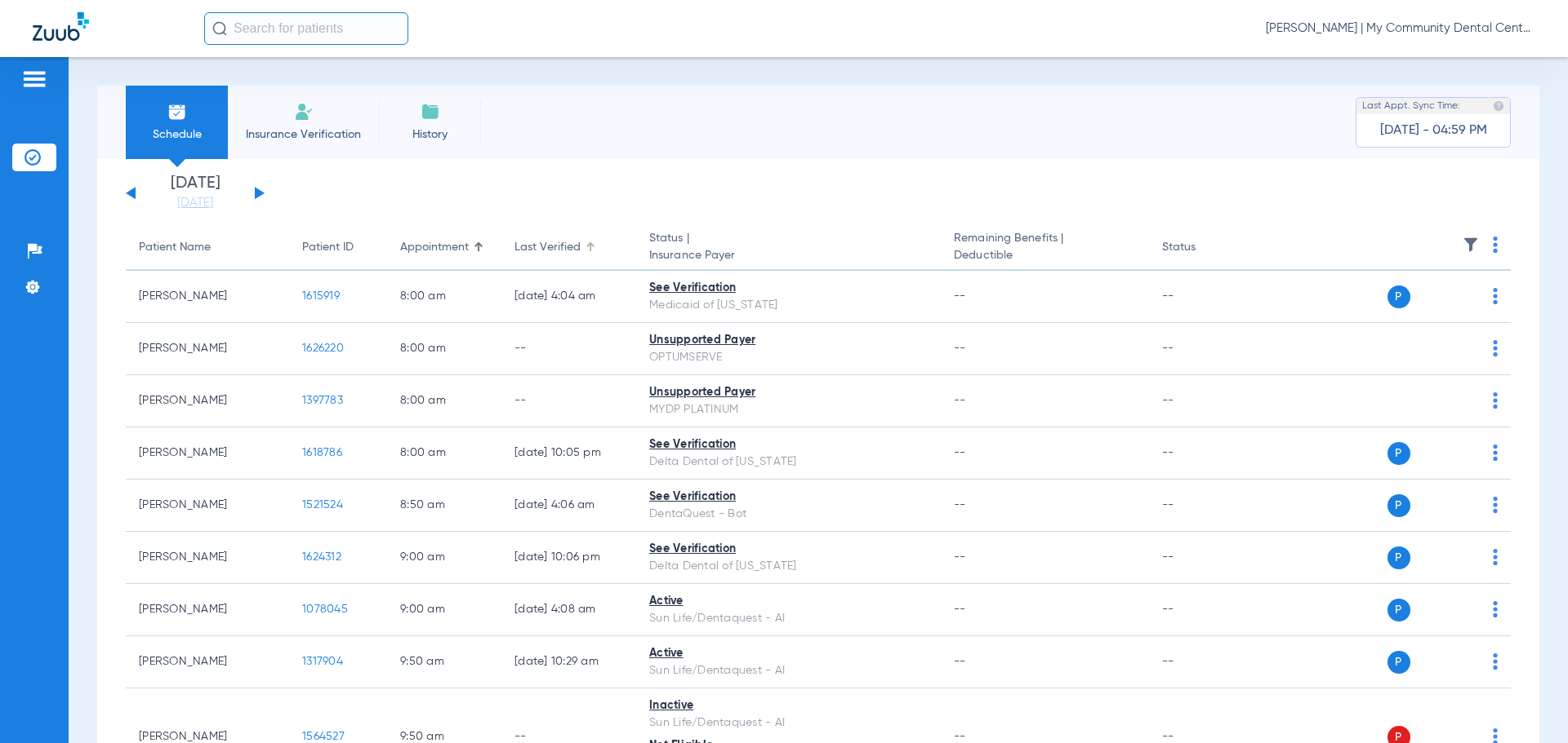
click at [585, 243] on div at bounding box center [590, 243] width 9 height 2
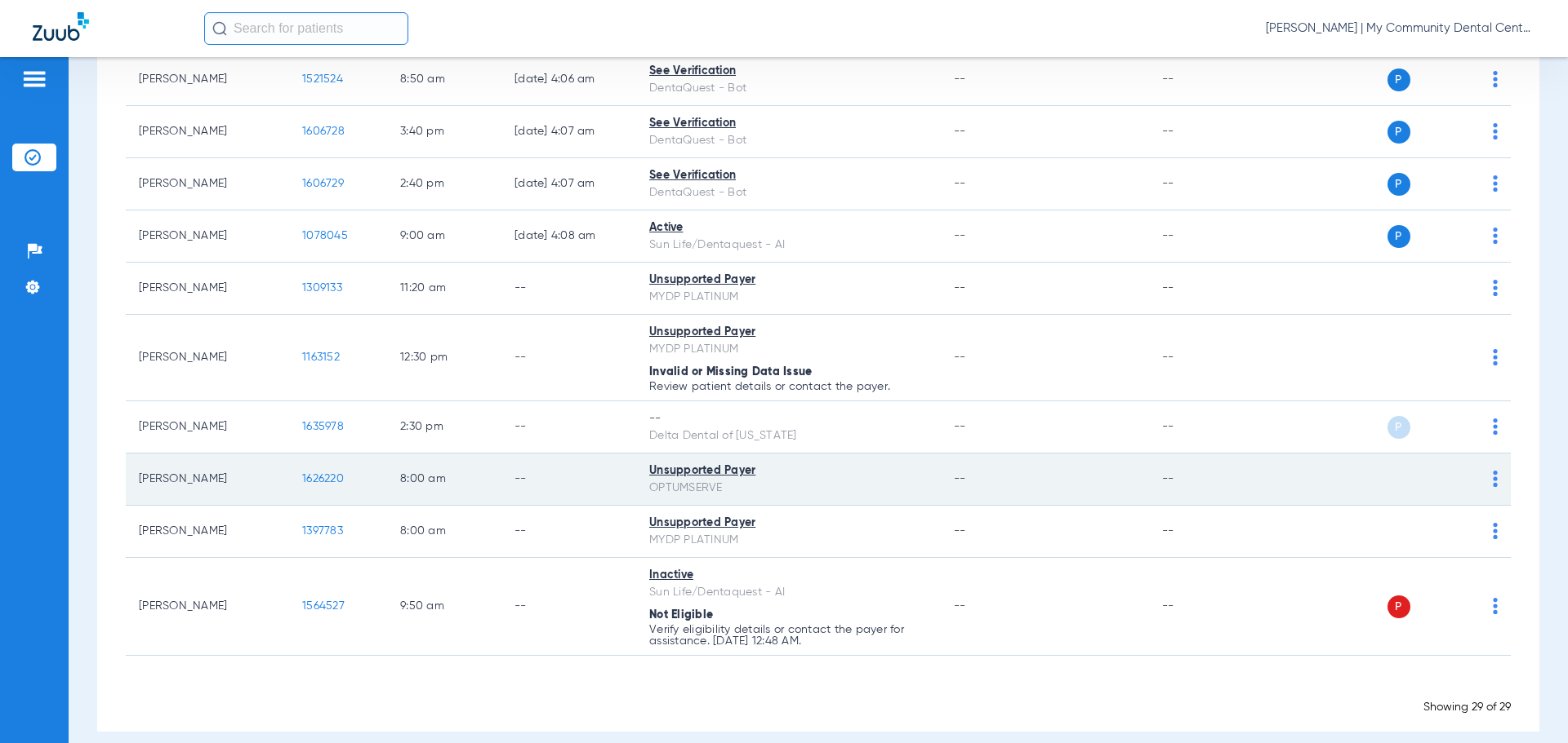
scroll to position [1272, 0]
